Goal: Task Accomplishment & Management: Manage account settings

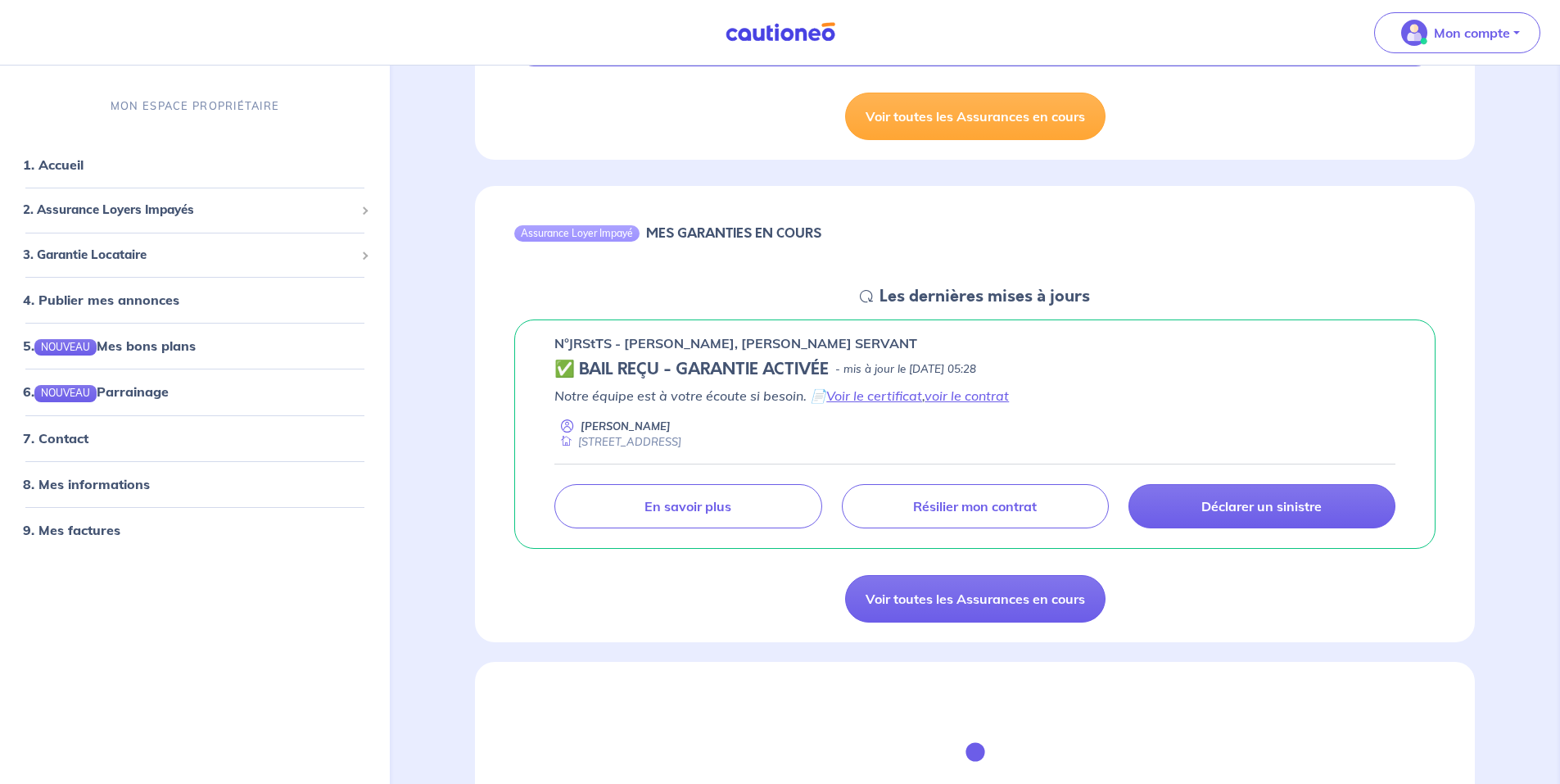
scroll to position [491, 0]
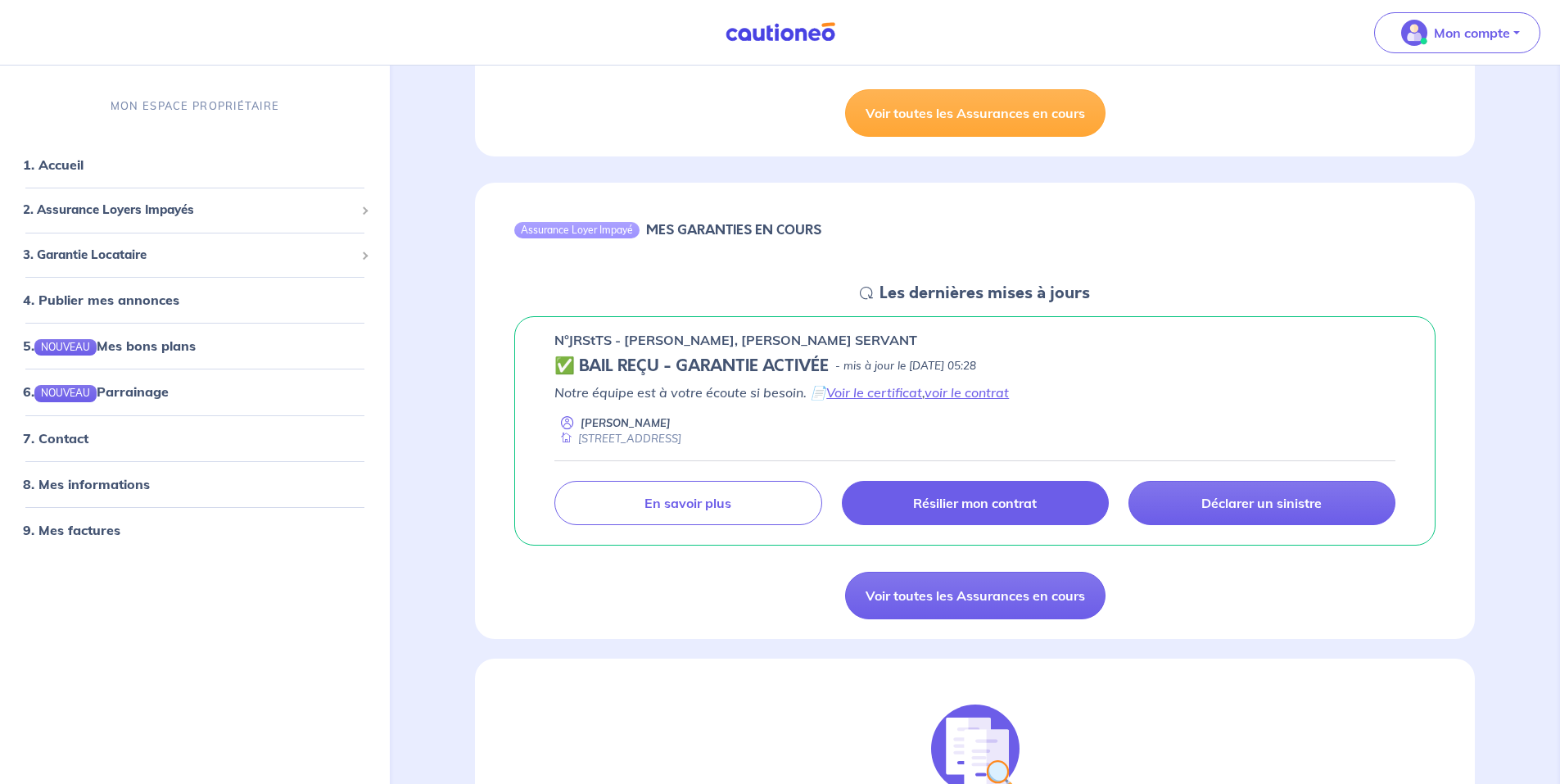
click at [971, 500] on p "Résilier mon contrat" at bounding box center [974, 503] width 123 height 16
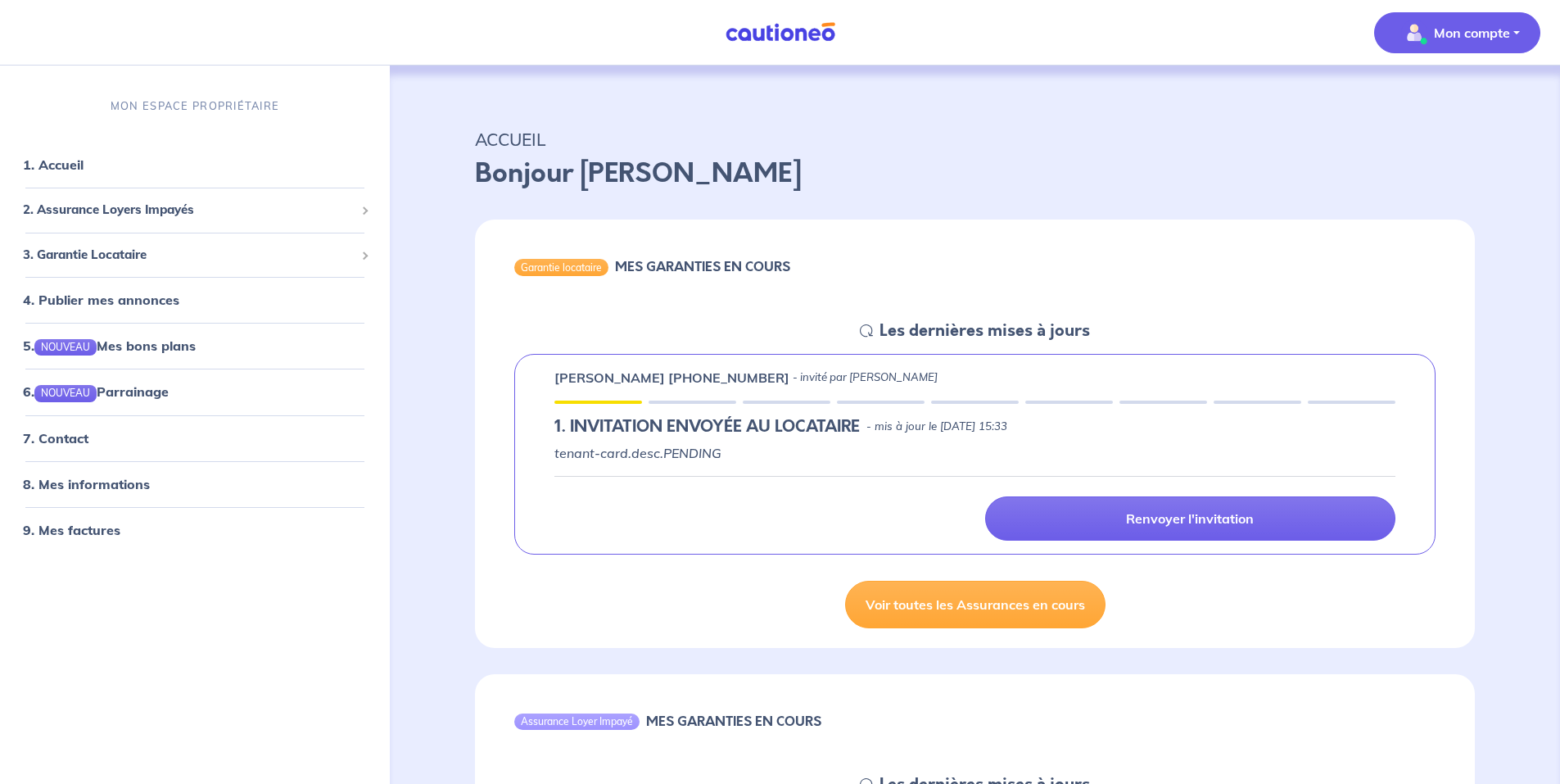
click at [1470, 21] on span "Mon compte" at bounding box center [1453, 32] width 115 height 26
click at [1434, 146] on link "Me déconnecter" at bounding box center [1441, 141] width 132 height 26
